Goal: Task Accomplishment & Management: Use online tool/utility

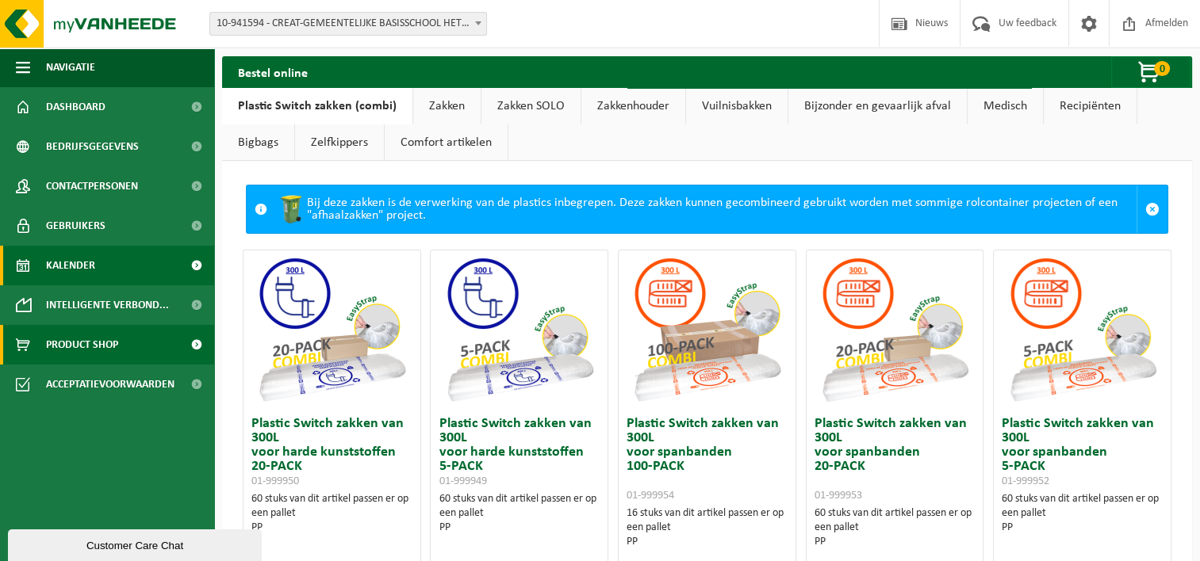
click at [90, 258] on span "Kalender" at bounding box center [70, 266] width 49 height 40
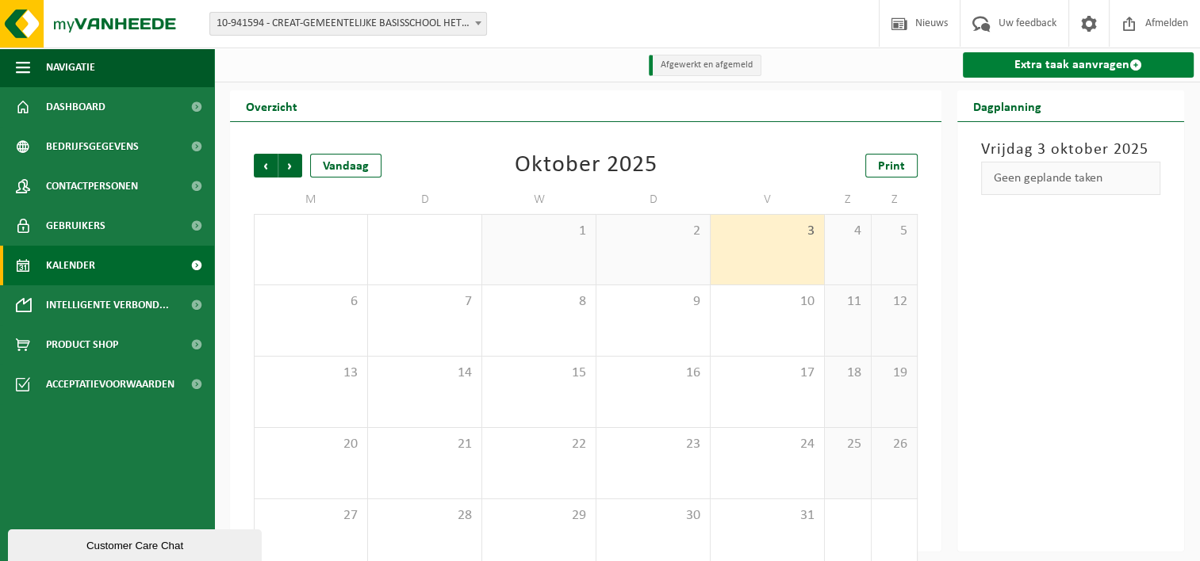
click at [1079, 75] on link "Extra taak aanvragen" at bounding box center [1078, 64] width 231 height 25
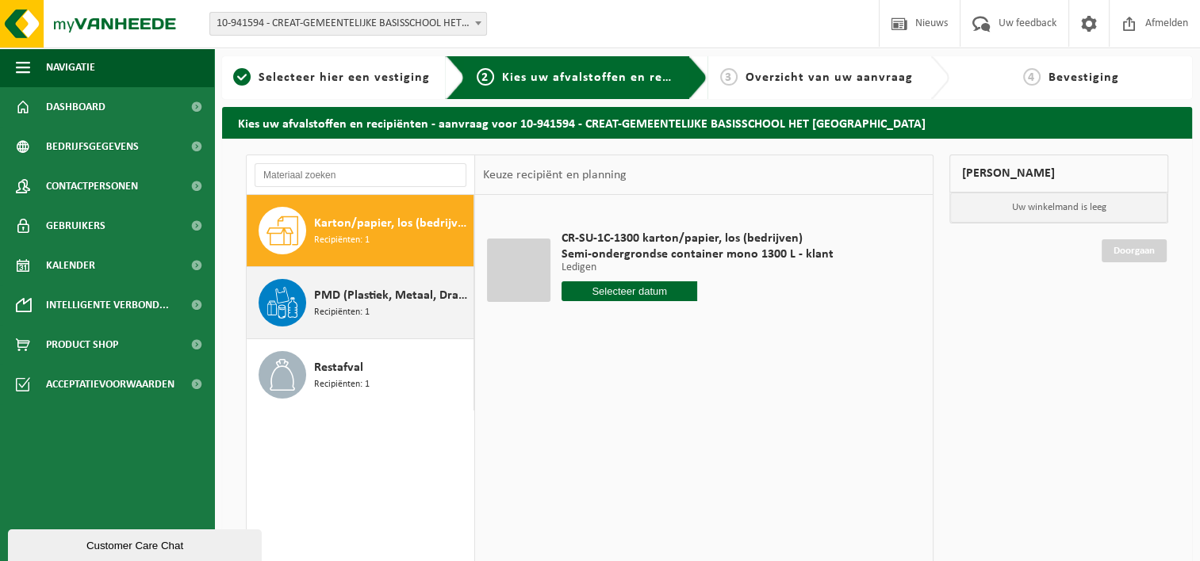
click at [316, 293] on span "PMD (Plastiek, Metaal, Drankkartons) (bedrijven)" at bounding box center [391, 295] width 155 height 19
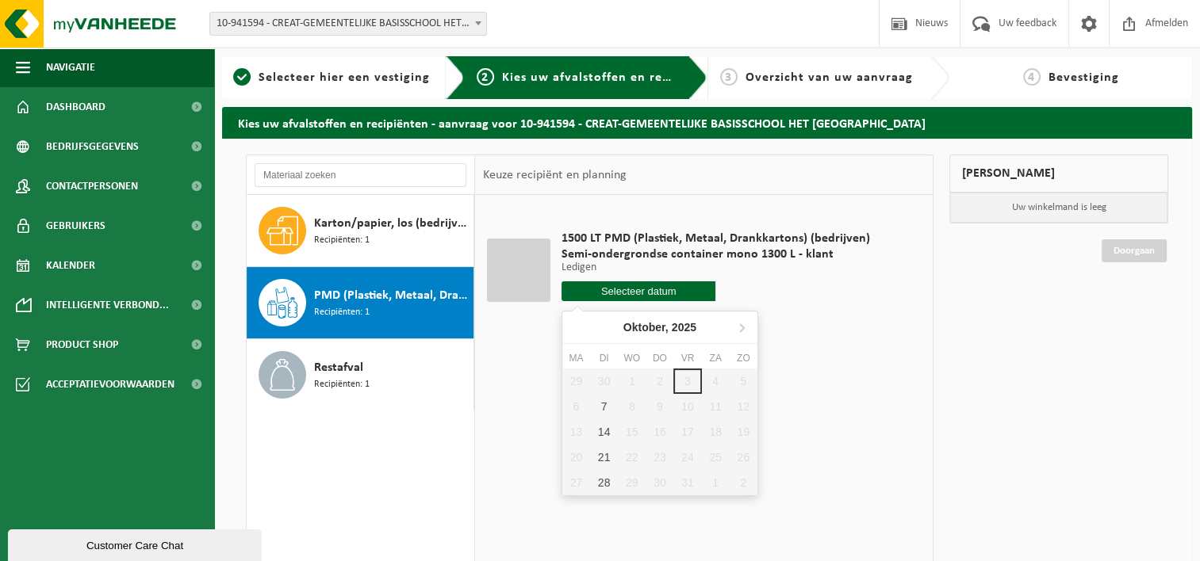
click at [624, 291] on input "text" at bounding box center [638, 291] width 155 height 20
click at [601, 409] on div "7" at bounding box center [604, 406] width 28 height 25
type input "Van 2025-10-07"
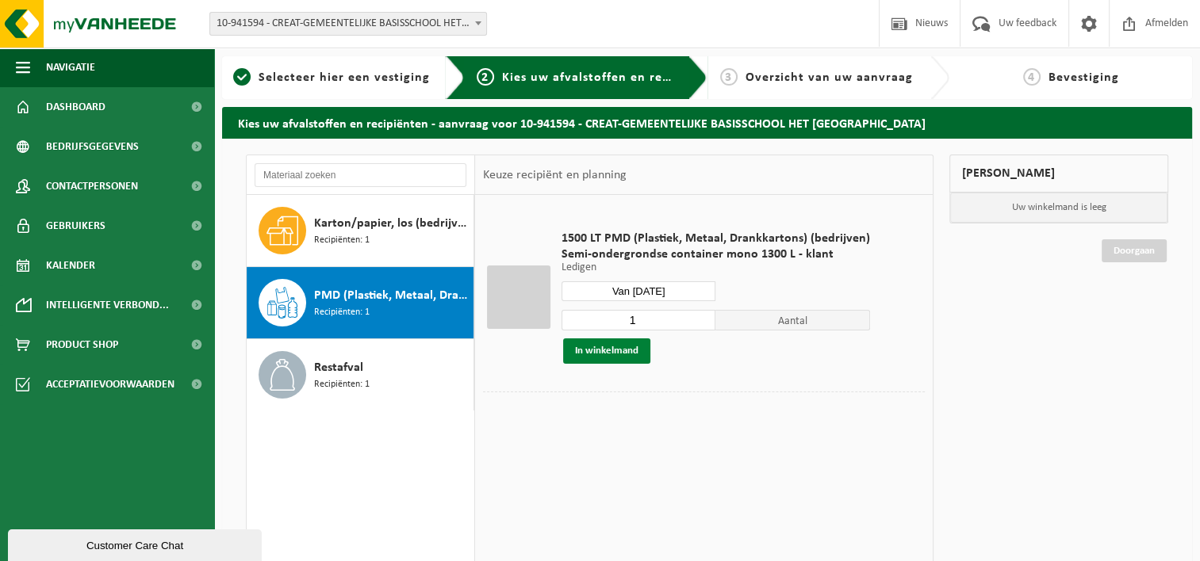
click at [605, 346] on button "In winkelmand" at bounding box center [606, 351] width 87 height 25
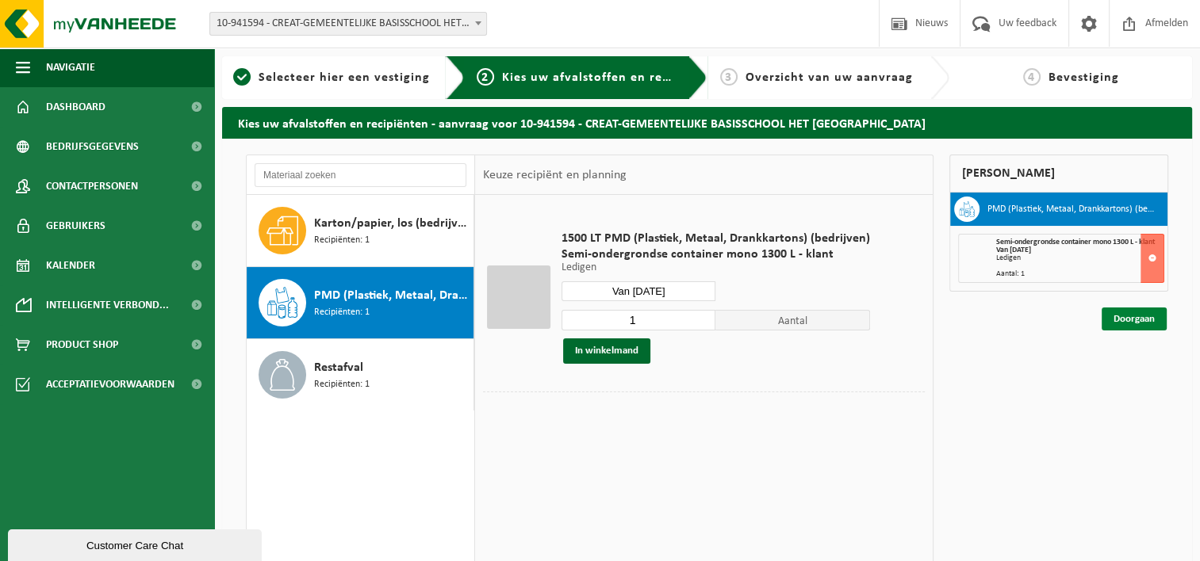
click at [1139, 314] on link "Doorgaan" at bounding box center [1133, 319] width 65 height 23
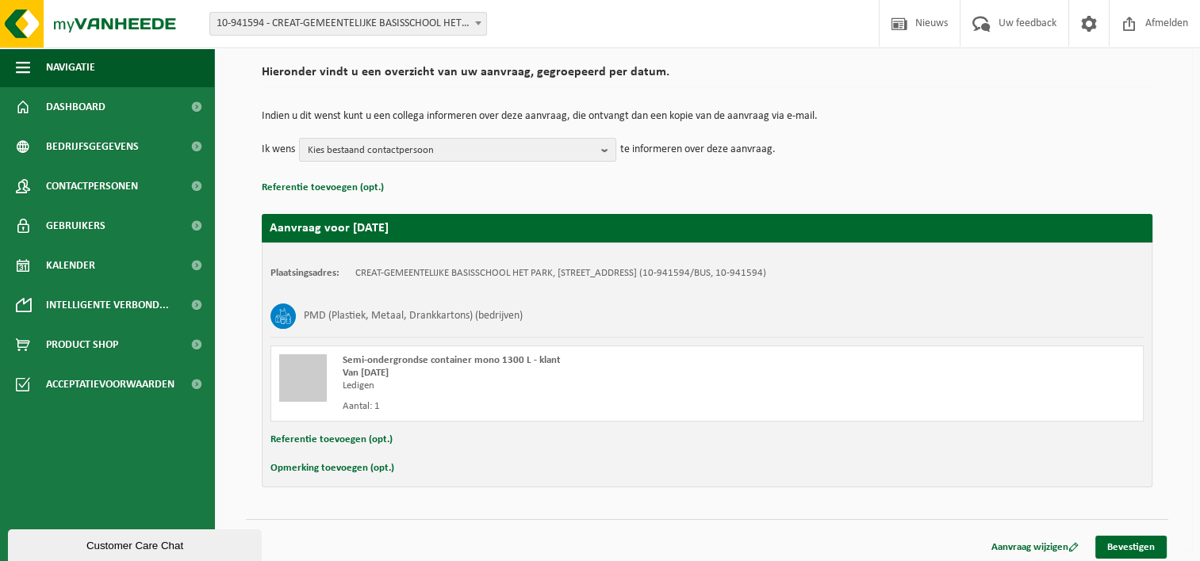
scroll to position [117, 0]
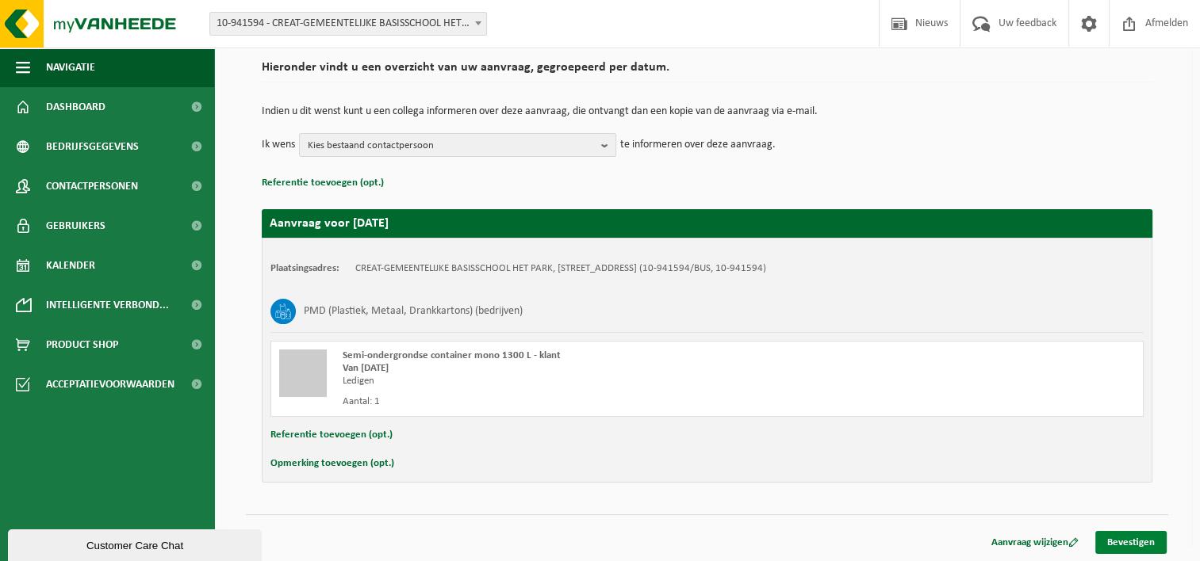
click at [1126, 544] on link "Bevestigen" at bounding box center [1130, 542] width 71 height 23
